Goal: Information Seeking & Learning: Check status

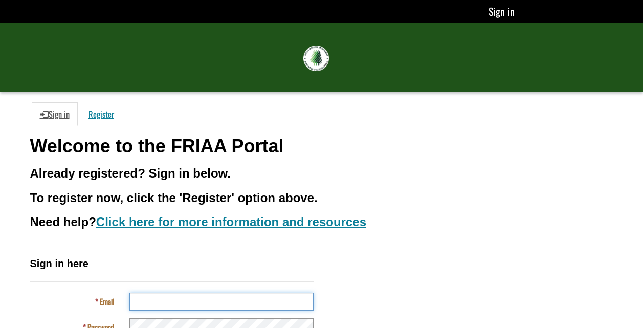
click at [165, 305] on input "Email" at bounding box center [221, 302] width 184 height 18
type input "**********"
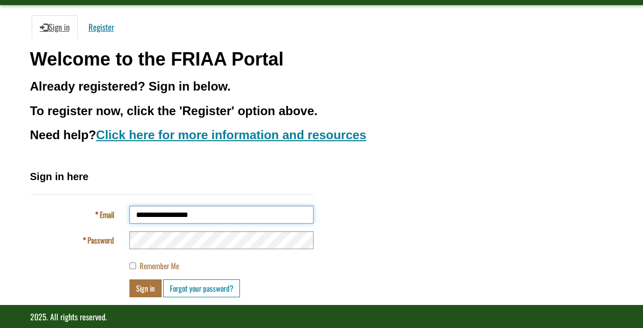
scroll to position [101, 0]
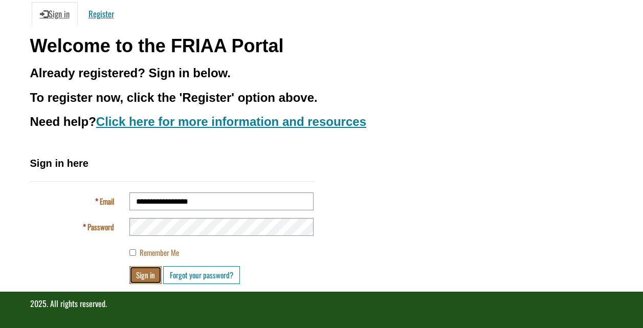
click at [141, 274] on button "Sign in" at bounding box center [145, 275] width 32 height 18
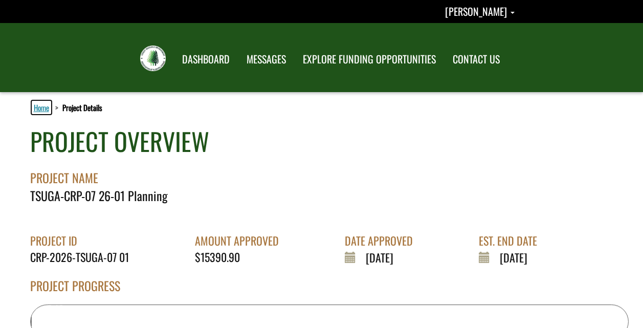
click at [40, 108] on link "Home" at bounding box center [41, 107] width 19 height 13
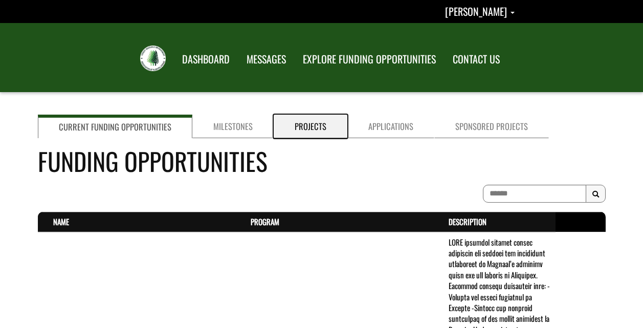
click at [302, 130] on link "Projects" at bounding box center [311, 127] width 74 height 24
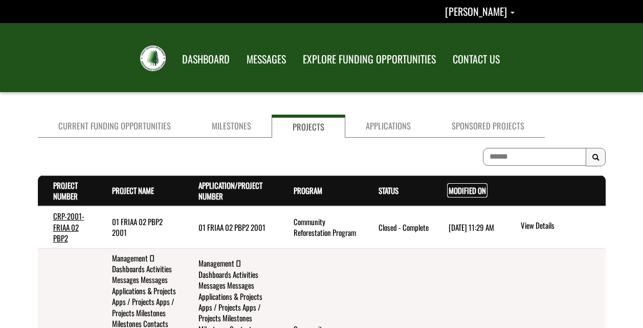
click at [455, 187] on link "Modified On . sort descending" at bounding box center [466, 190] width 37 height 11
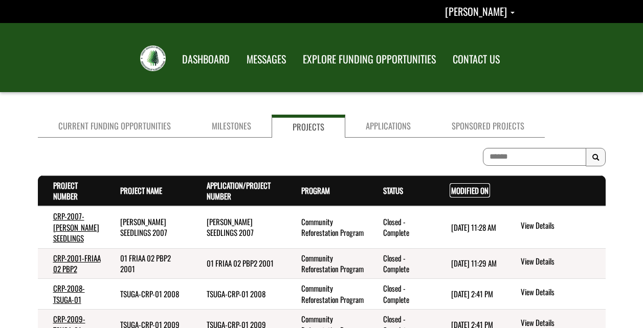
click at [455, 187] on link "Modified On . sort descending" at bounding box center [469, 190] width 37 height 11
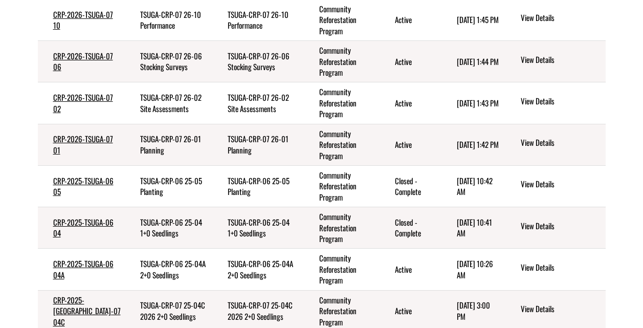
scroll to position [307, 0]
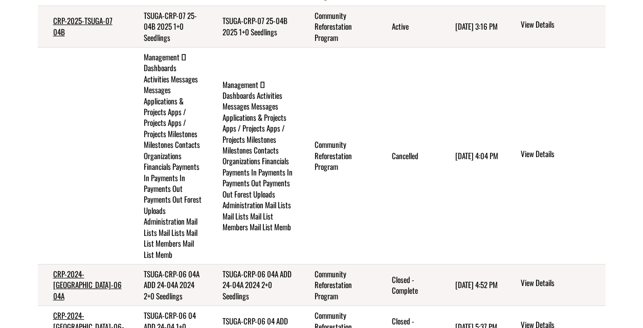
scroll to position [418, 0]
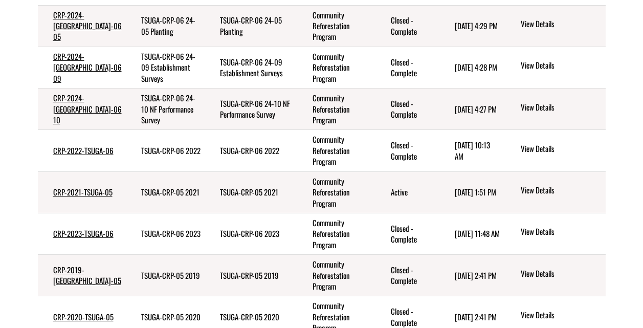
scroll to position [294, 0]
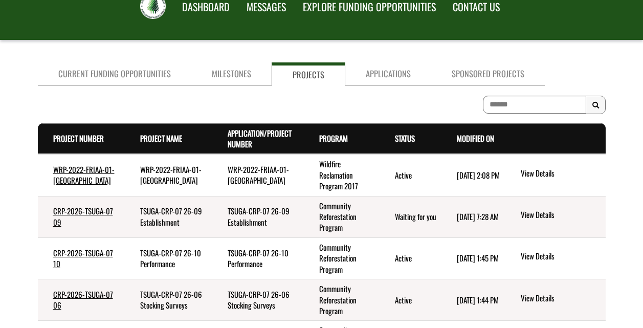
scroll to position [0, 0]
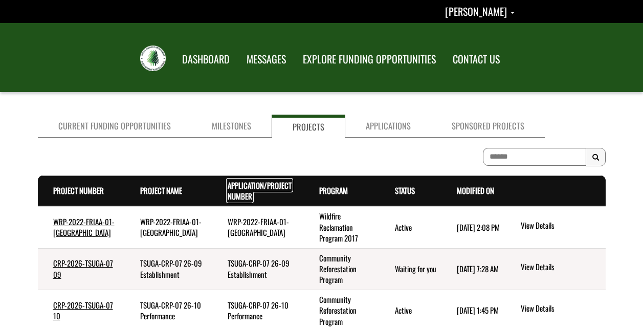
click at [228, 195] on link "Application/Project Number . sort ascending" at bounding box center [260, 190] width 64 height 22
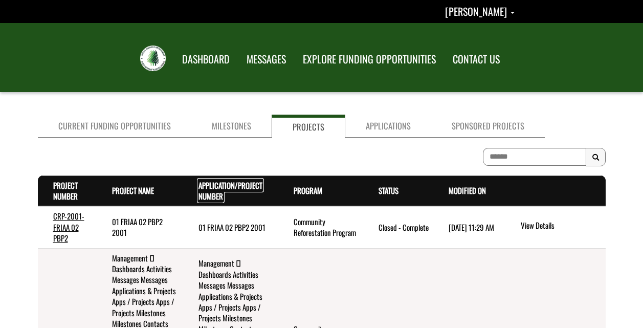
click at [213, 193] on link "Application/Project Number . sort descending" at bounding box center [230, 190] width 64 height 22
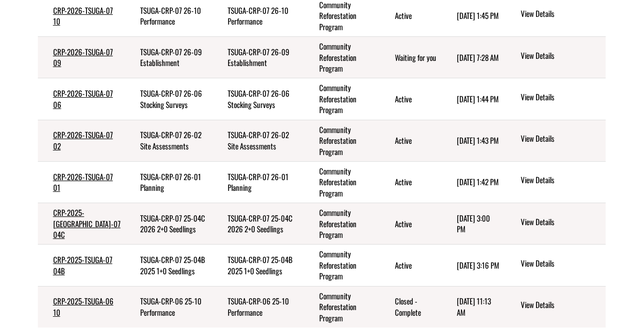
scroll to position [307, 0]
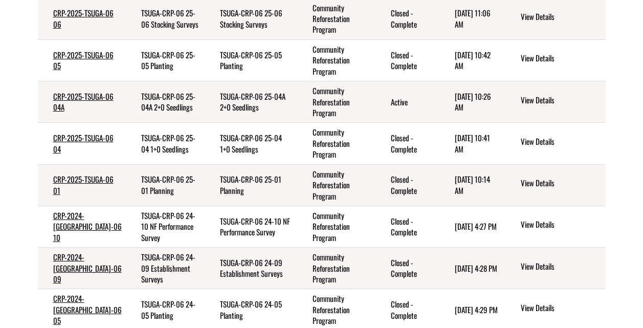
scroll to position [305, 0]
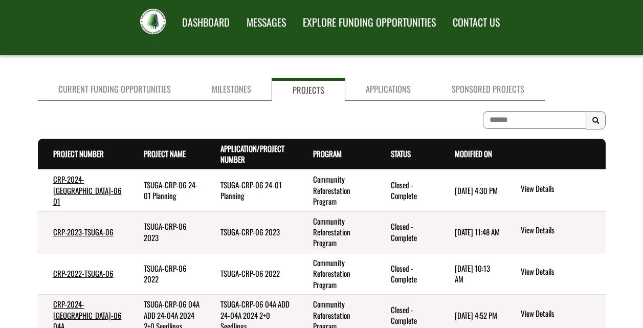
scroll to position [0, 0]
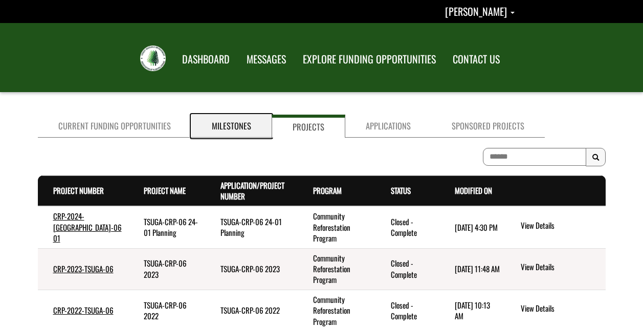
click at [230, 125] on link "Milestones" at bounding box center [231, 126] width 80 height 23
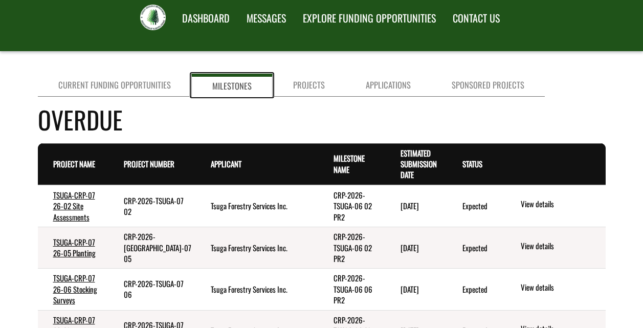
scroll to position [51, 0]
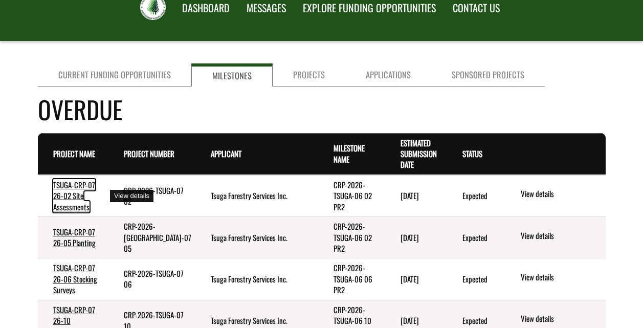
click at [69, 195] on link "TSUGA-CRP-07 26-02 Site Assessments" at bounding box center [74, 195] width 42 height 33
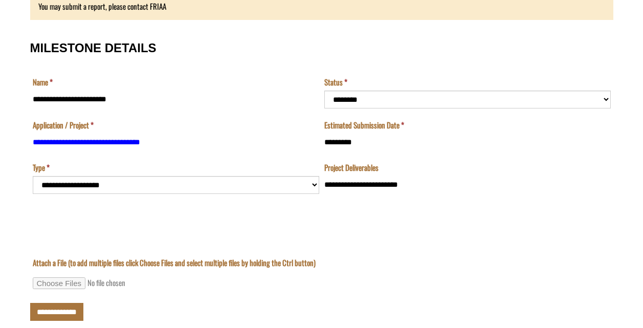
scroll to position [98, 0]
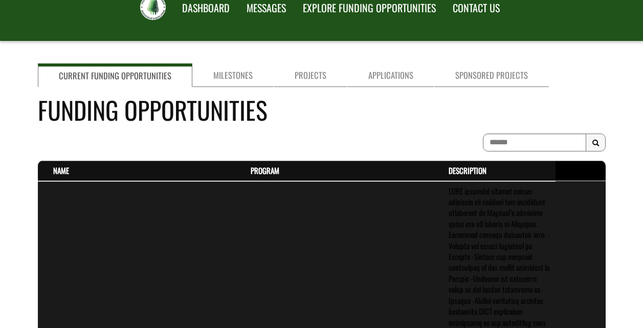
scroll to position [51, 0]
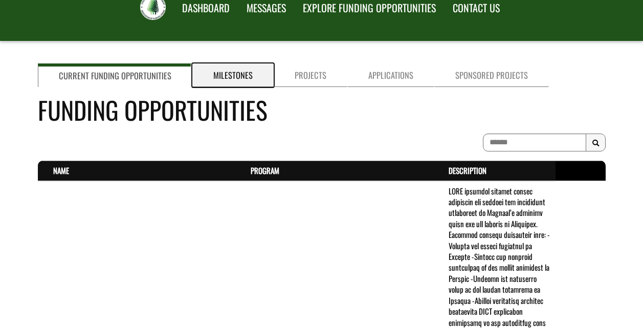
click at [230, 78] on link "Milestones" at bounding box center [232, 75] width 81 height 24
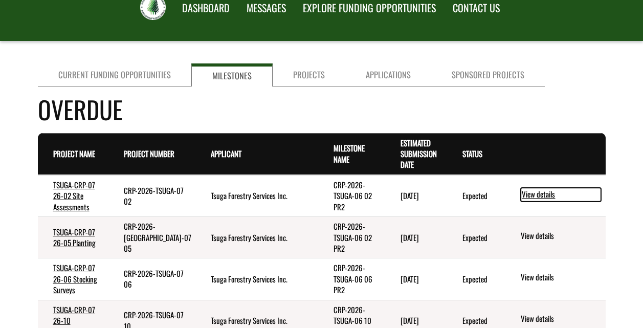
click at [536, 195] on link "View details" at bounding box center [561, 194] width 80 height 13
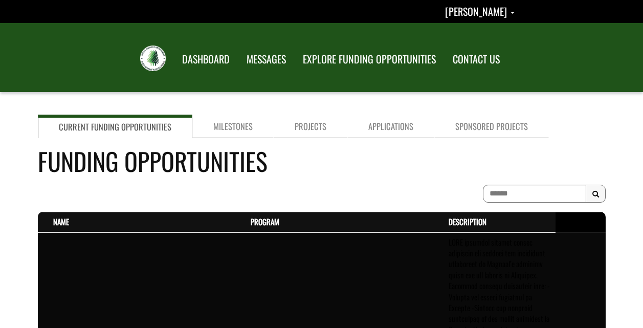
scroll to position [51, 0]
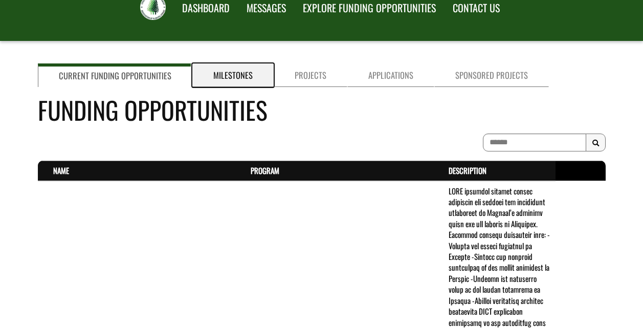
click at [231, 76] on link "Milestones" at bounding box center [232, 75] width 81 height 24
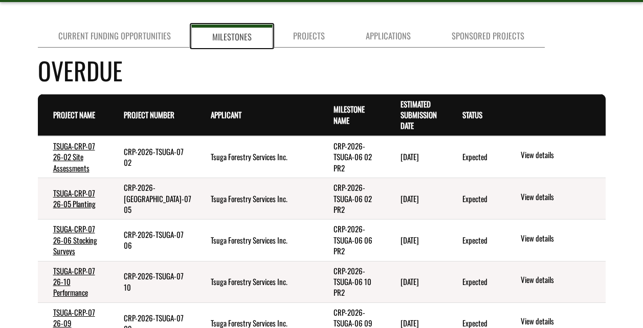
scroll to position [102, 0]
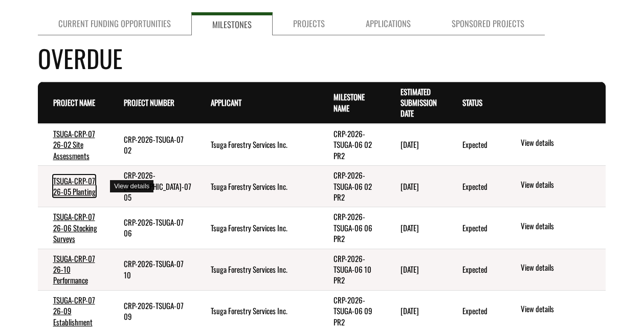
click at [69, 184] on link "TSUGA-CRP-07 26-05 Planting" at bounding box center [74, 186] width 42 height 22
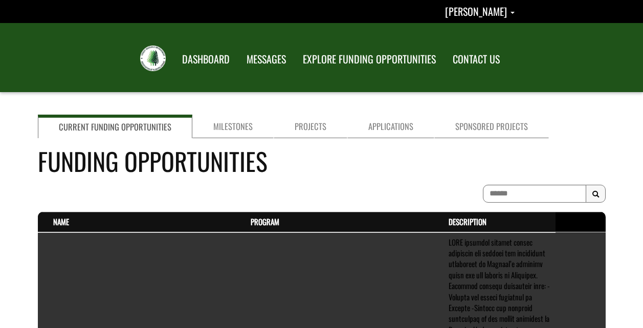
scroll to position [102, 0]
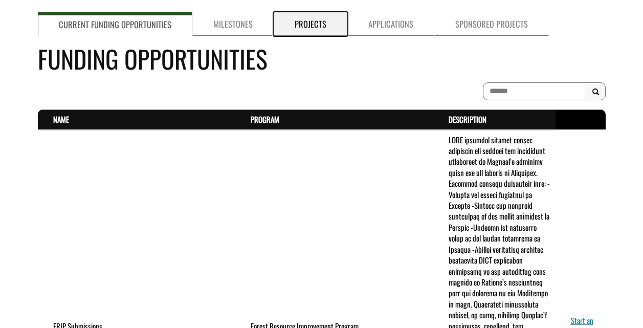
click at [304, 26] on link "Projects" at bounding box center [311, 24] width 74 height 24
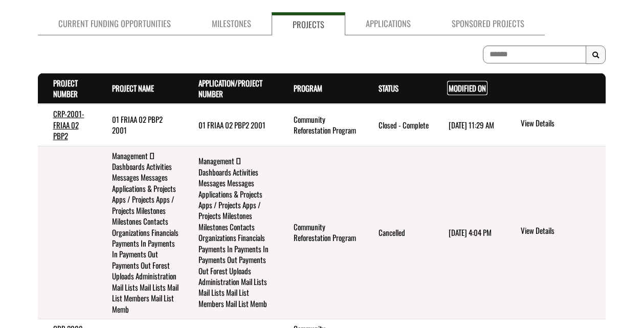
click at [457, 90] on link "Modified On . sort descending" at bounding box center [466, 87] width 37 height 11
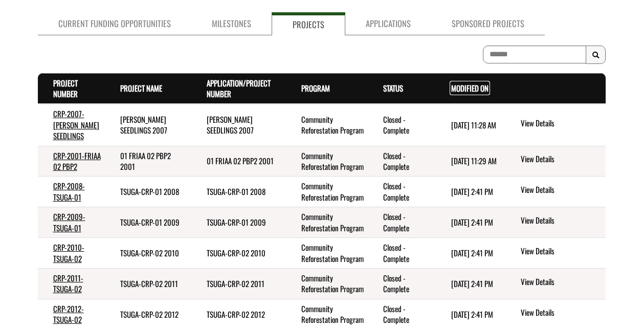
click at [457, 90] on link "Modified On . sort descending" at bounding box center [469, 87] width 37 height 11
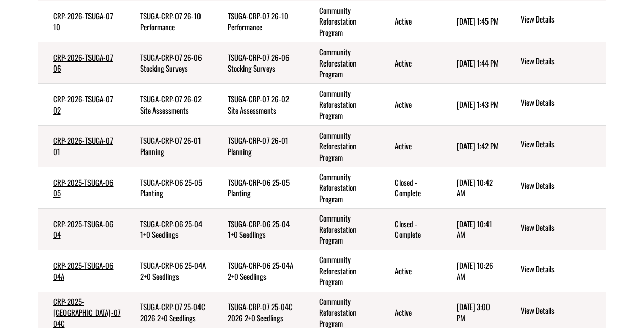
scroll to position [307, 0]
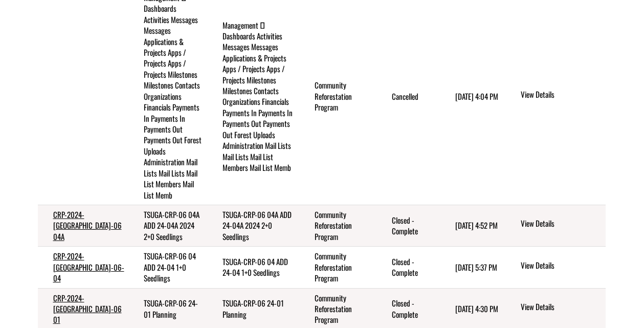
scroll to position [469, 0]
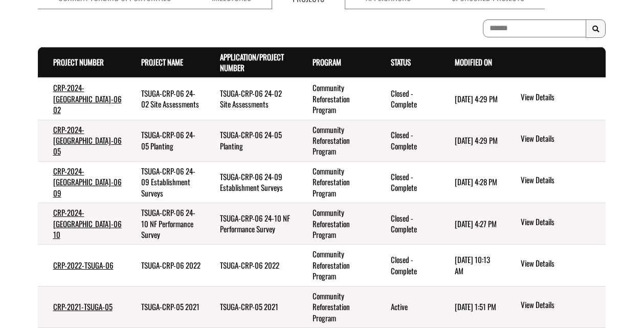
scroll to position [141, 0]
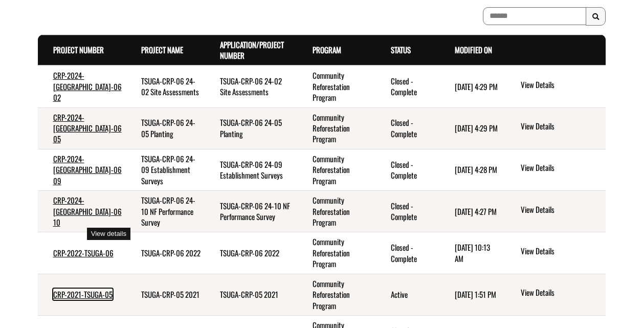
click at [66, 288] on link "CRP-2021-TSUGA-05" at bounding box center [82, 293] width 59 height 11
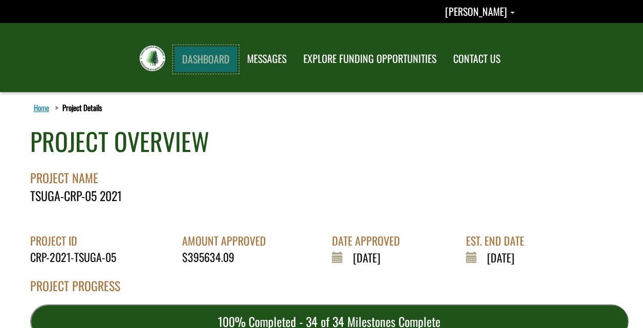
click at [197, 62] on link "DASHBOARD" at bounding box center [206, 59] width 64 height 27
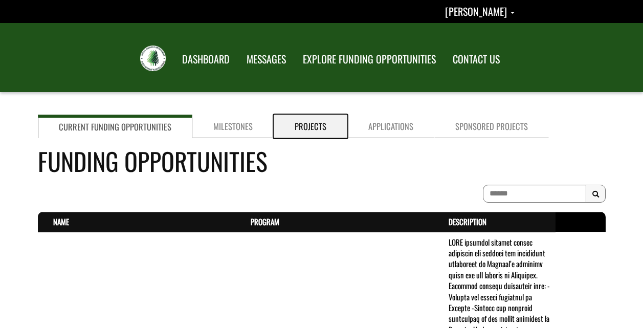
click at [297, 130] on link "Projects" at bounding box center [311, 127] width 74 height 24
